Goal: Task Accomplishment & Management: Manage account settings

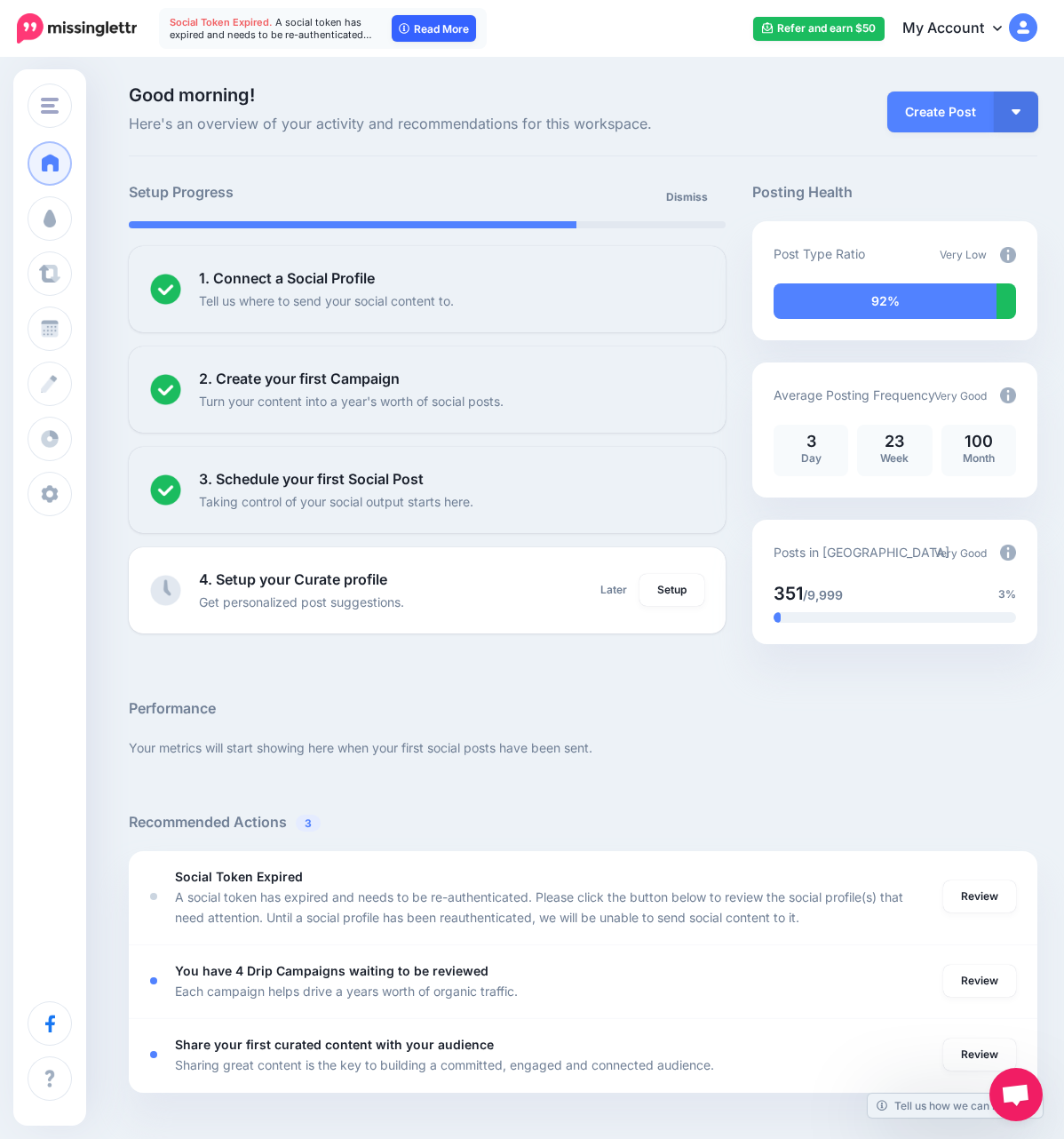
click at [440, 33] on link "Read More" at bounding box center [433, 28] width 85 height 27
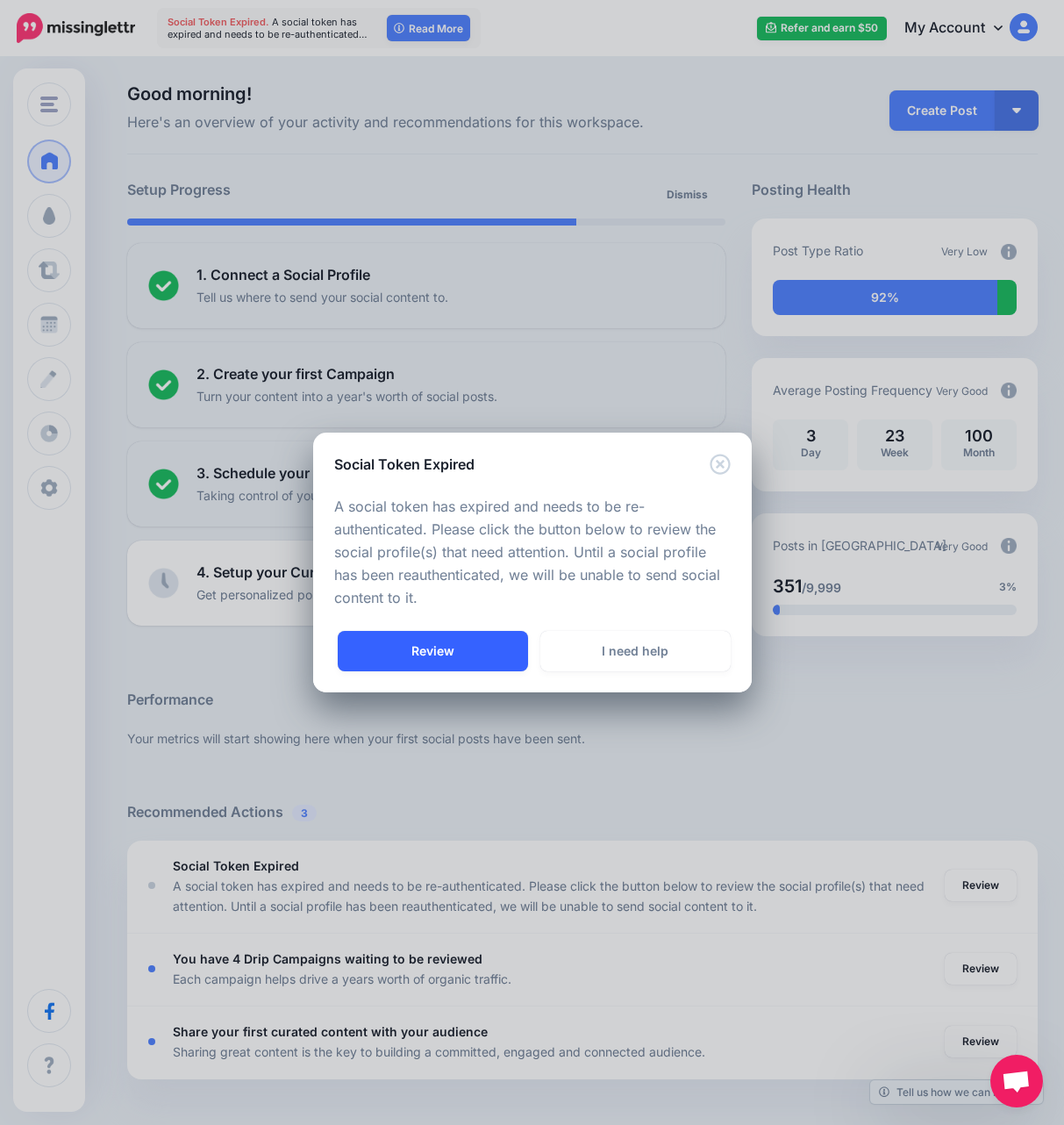
click at [470, 666] on link "Review" at bounding box center [433, 650] width 191 height 40
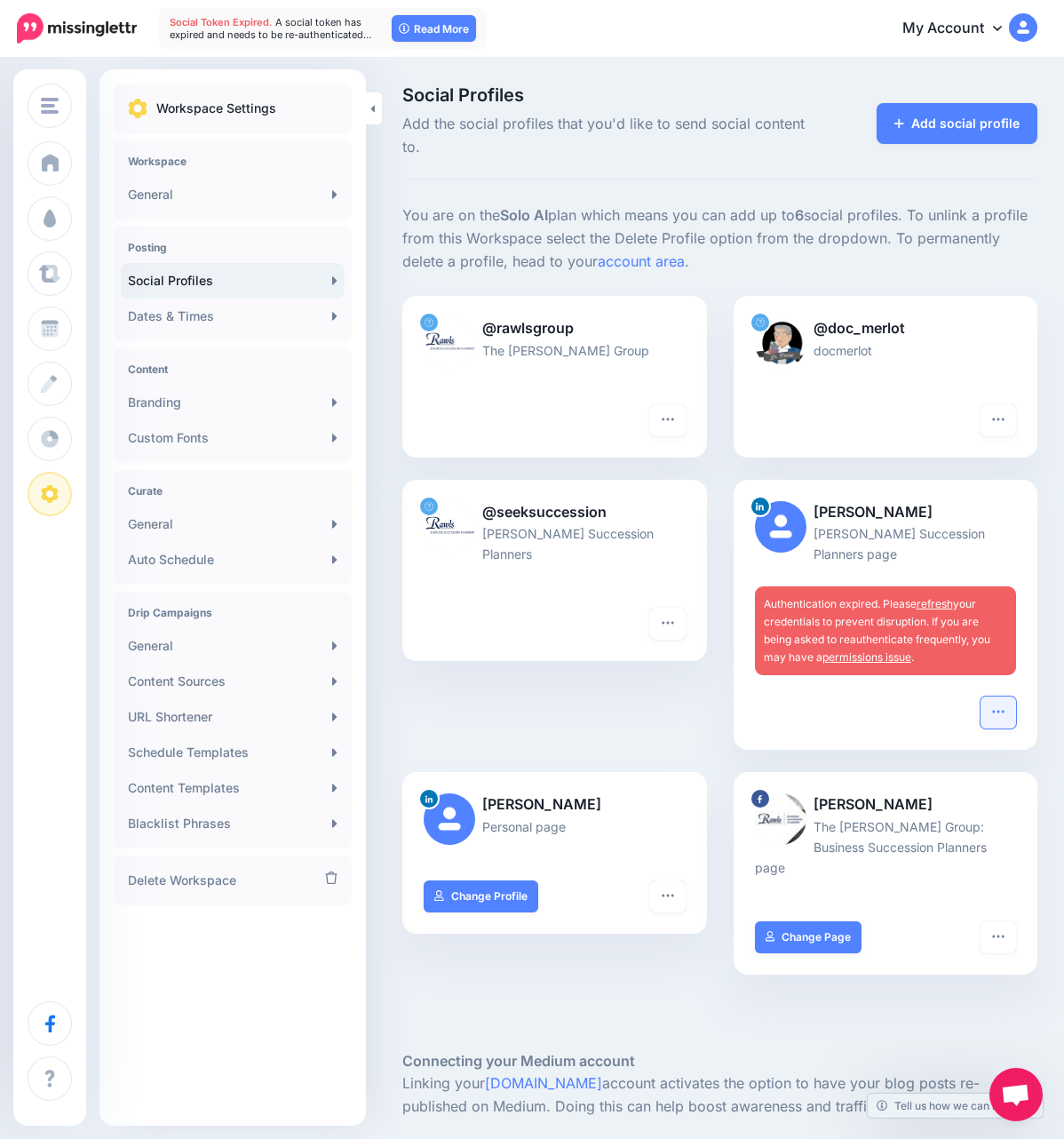
click at [1003, 711] on icon "button" at bounding box center [998, 712] width 12 height 3
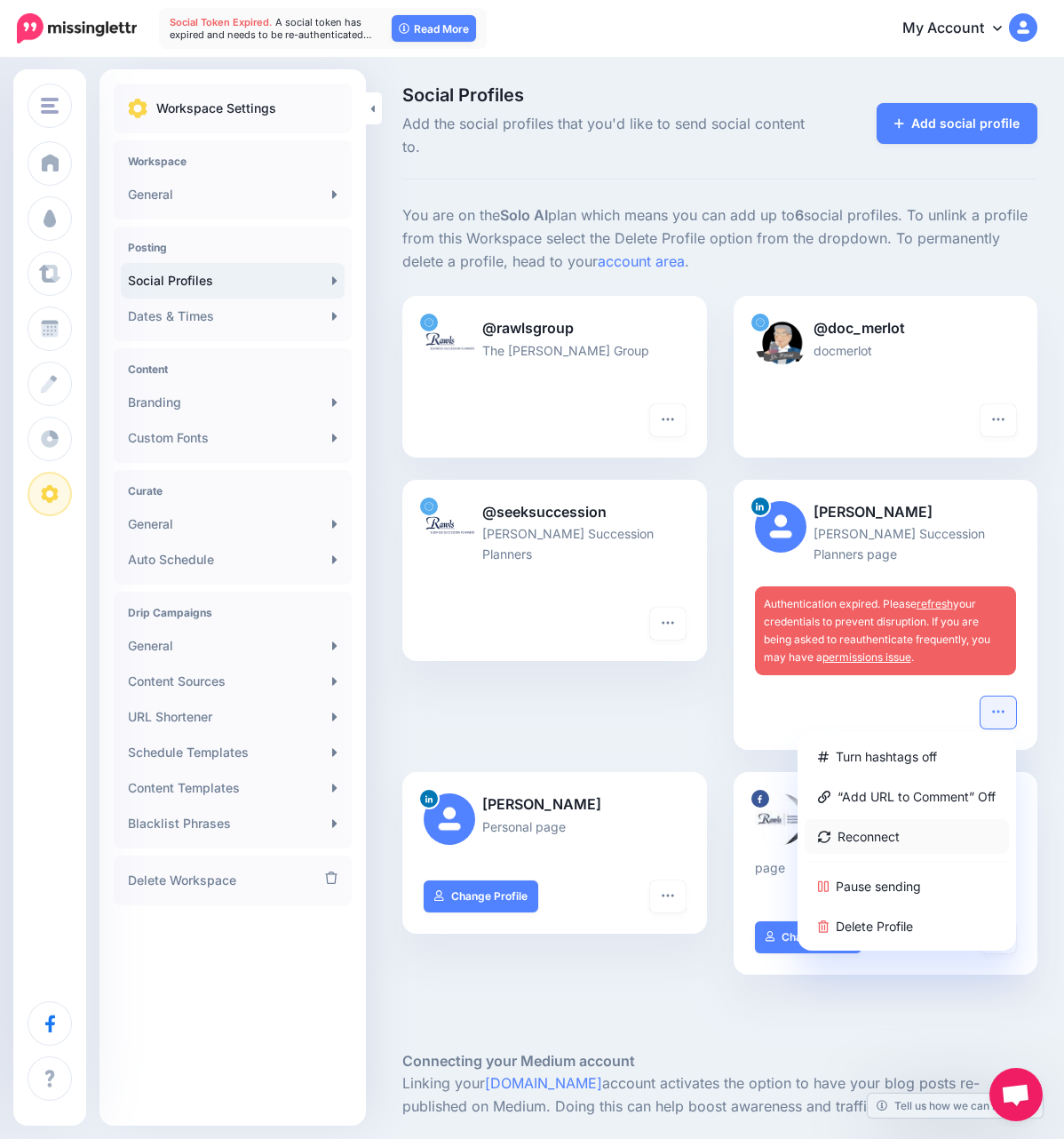
click at [903, 819] on link "Reconnect" at bounding box center [906, 836] width 204 height 35
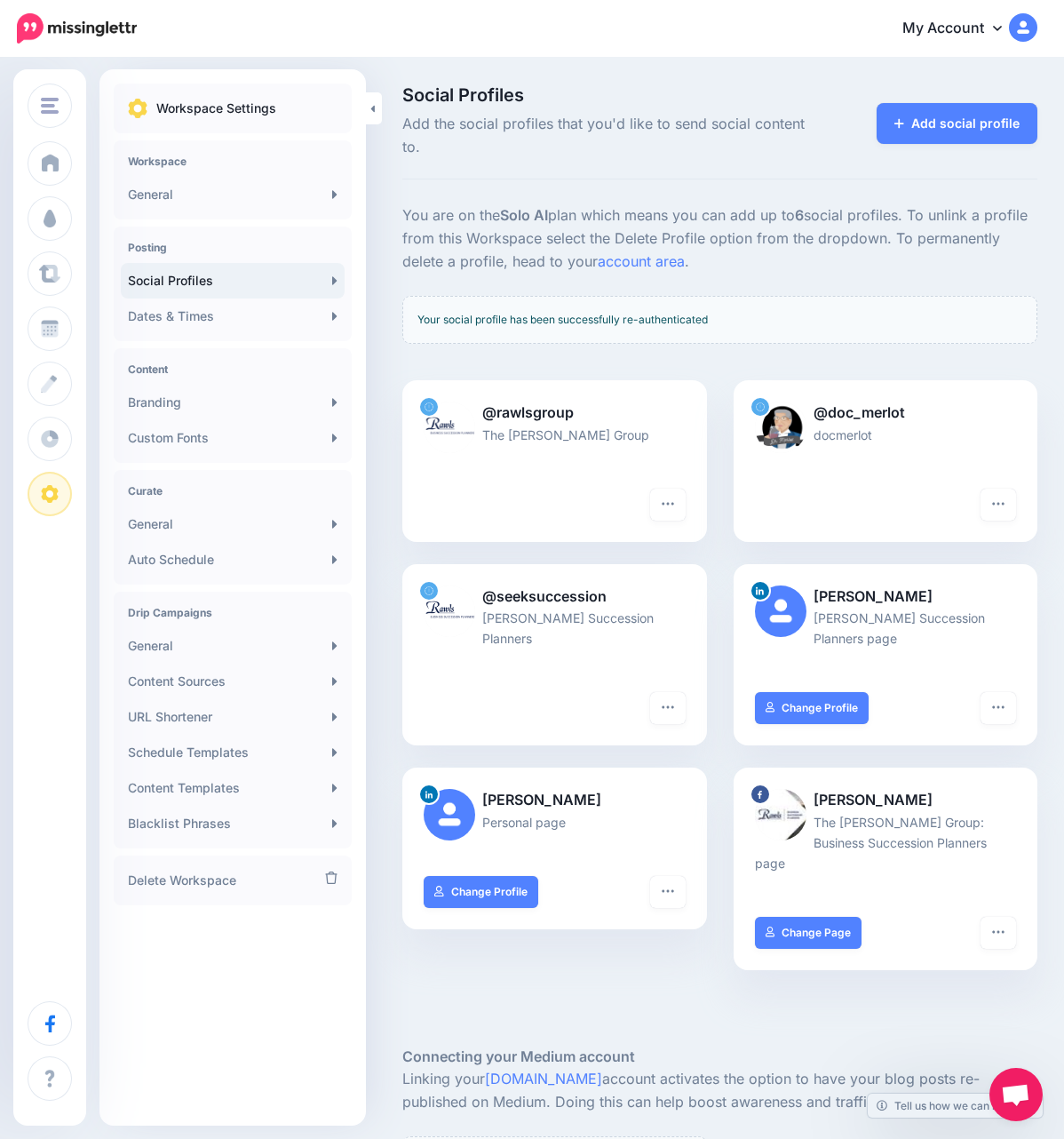
click at [706, 162] on div "Social Profiles Add the social profiles that you'd like to send social content …" at bounding box center [720, 807] width 662 height 1442
